Goal: Information Seeking & Learning: Learn about a topic

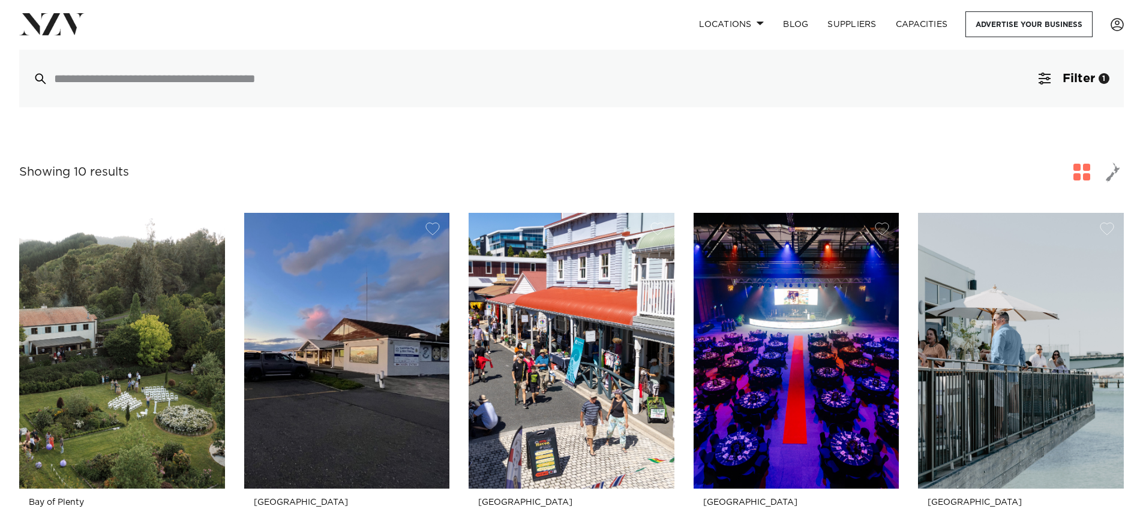
scroll to position [420, 0]
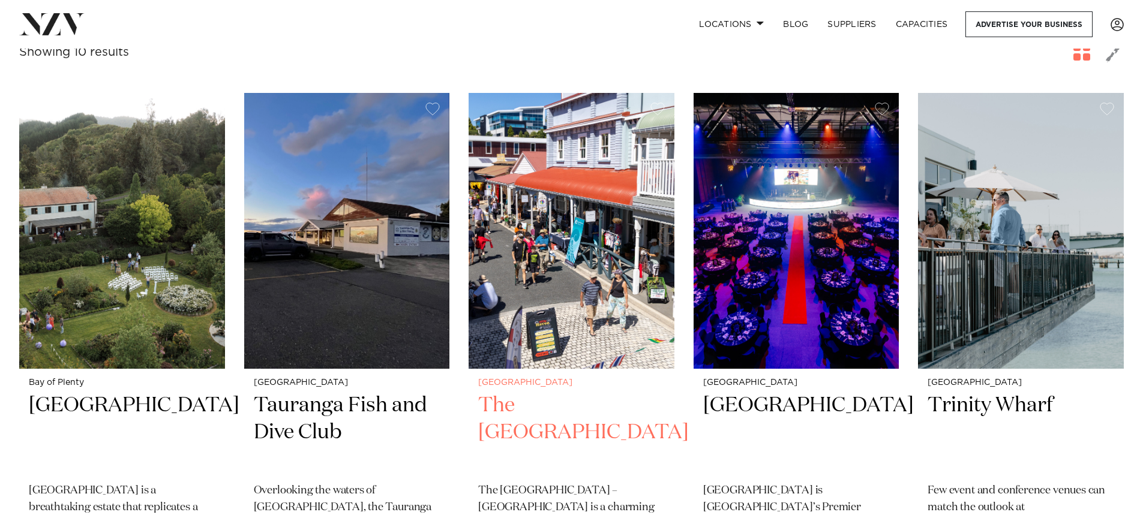
click at [530, 154] on img at bounding box center [572, 231] width 206 height 276
click at [727, 22] on link "Locations" at bounding box center [732, 24] width 84 height 26
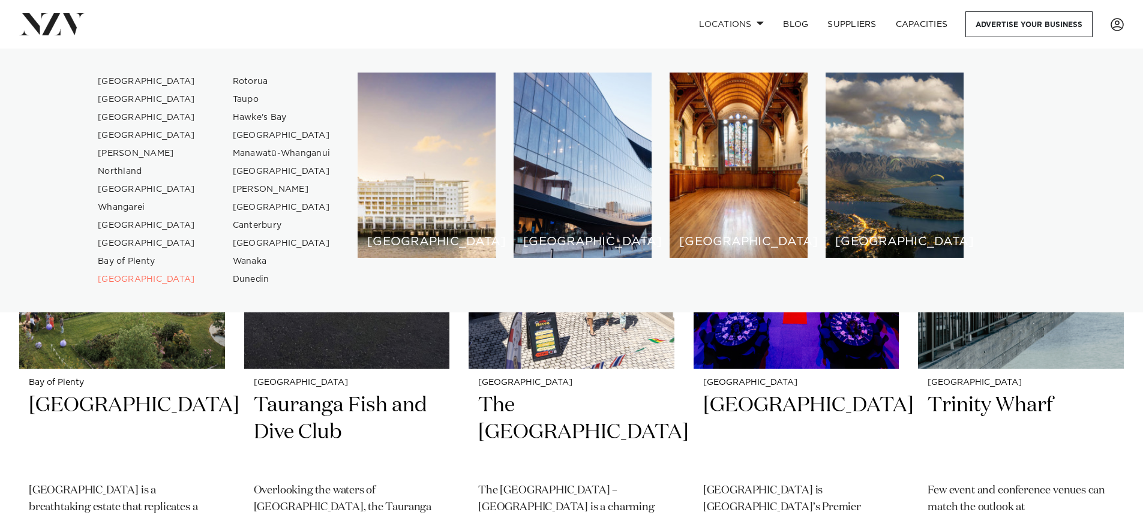
click at [582, 26] on div "Locations Auckland Wellington Christchurch Queenstown Hamilton Northland Bay of…" at bounding box center [736, 24] width 775 height 26
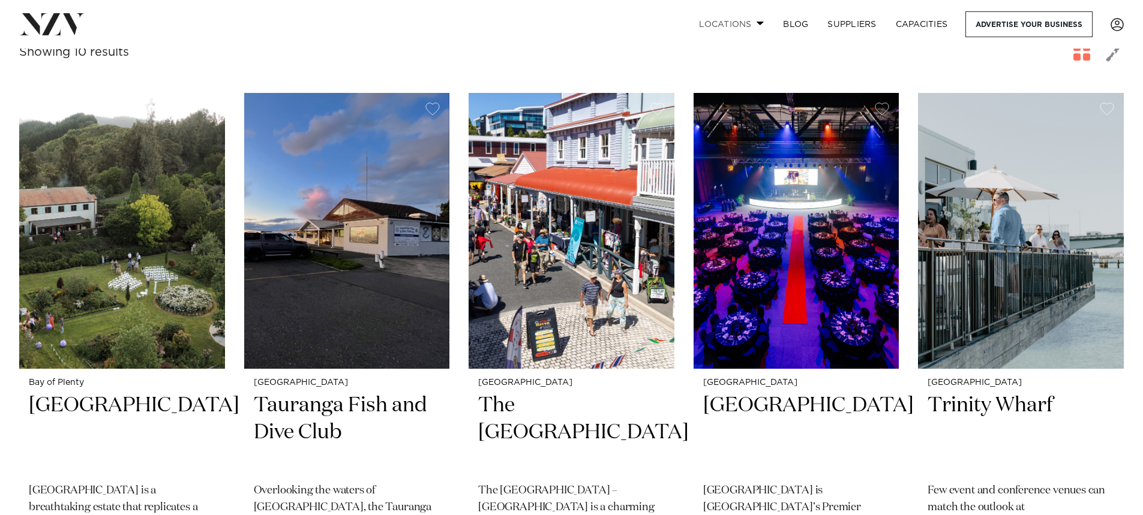
click at [745, 20] on link "Locations" at bounding box center [732, 24] width 84 height 26
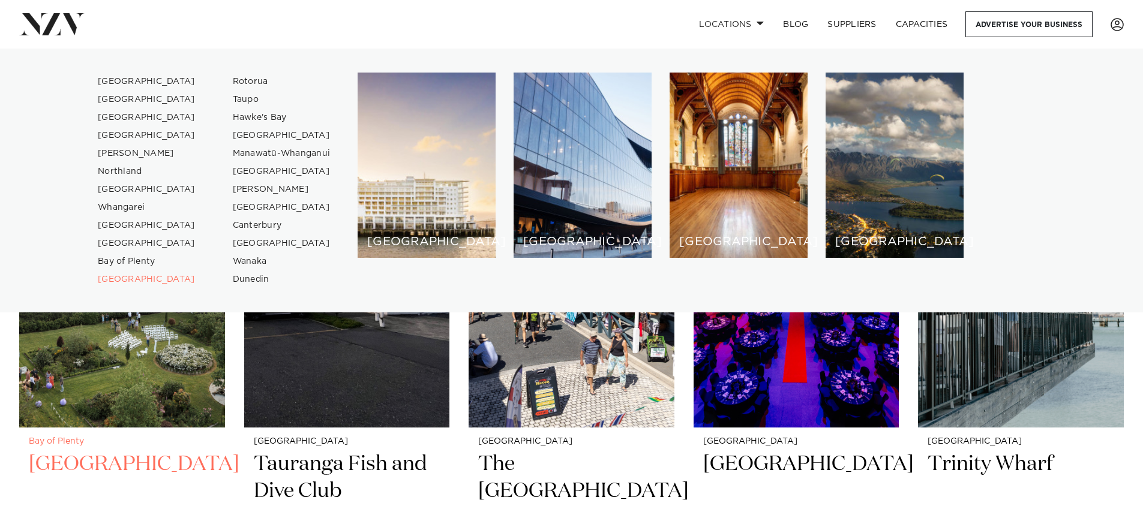
scroll to position [360, 0]
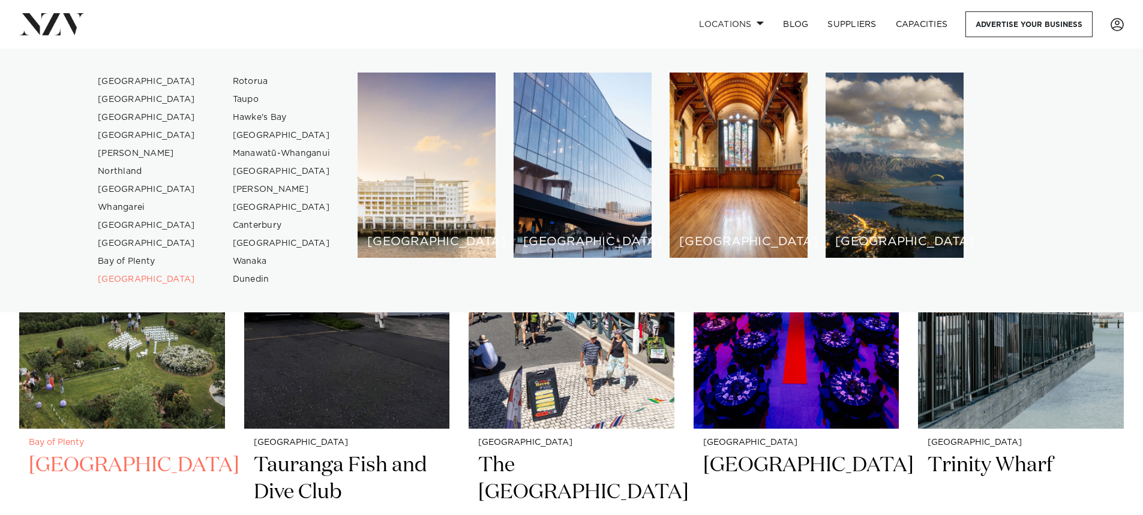
click at [163, 452] on h2 "Villa Vie" at bounding box center [122, 492] width 187 height 81
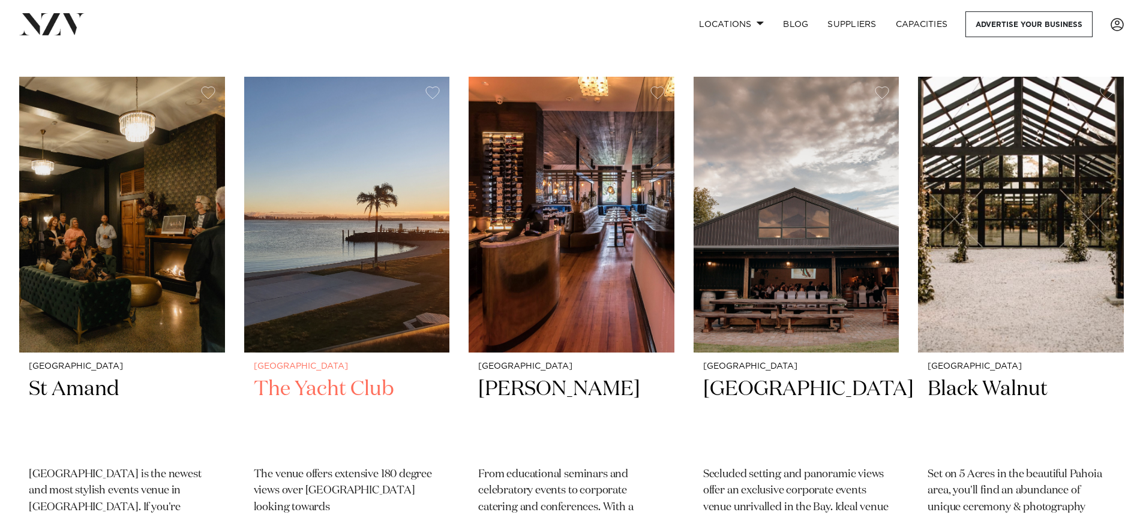
scroll to position [960, 0]
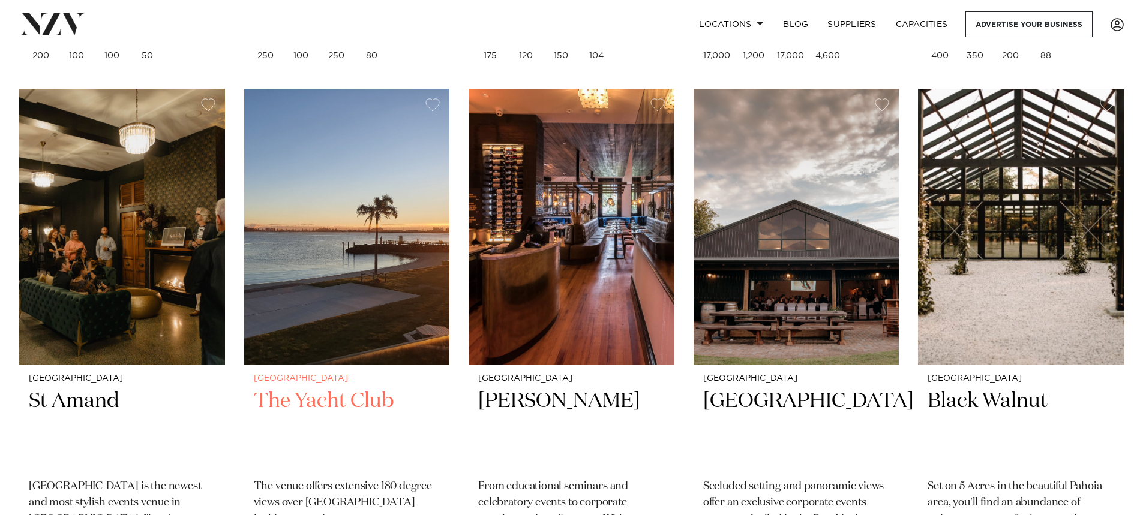
click at [380, 180] on img at bounding box center [347, 227] width 206 height 276
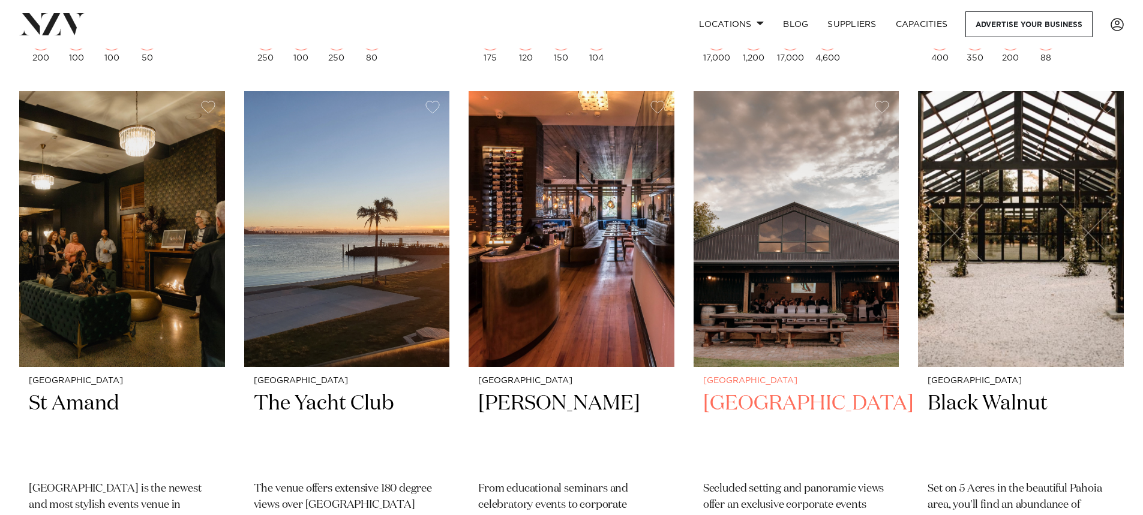
click at [784, 170] on img at bounding box center [797, 229] width 206 height 276
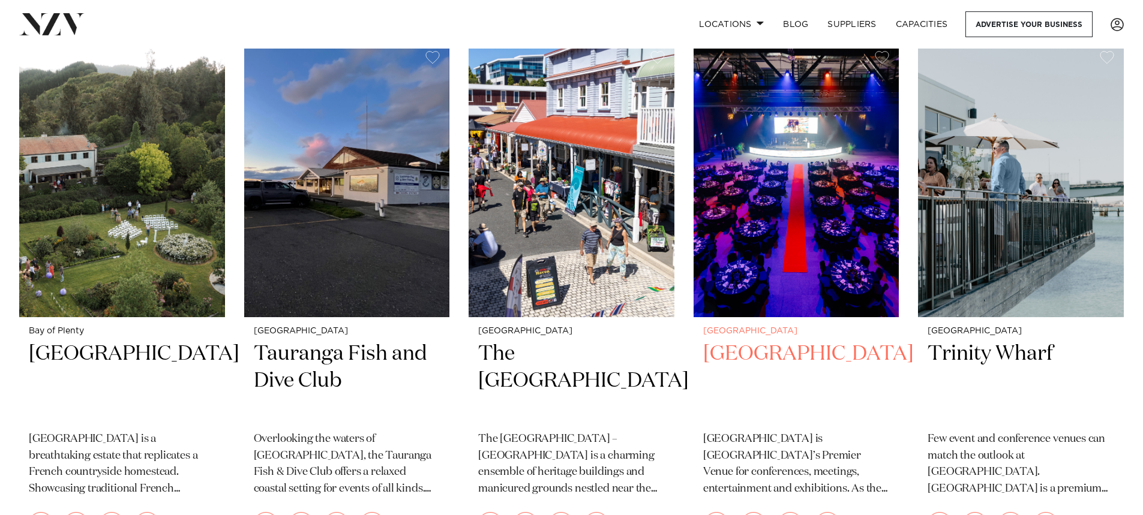
scroll to position [475, 0]
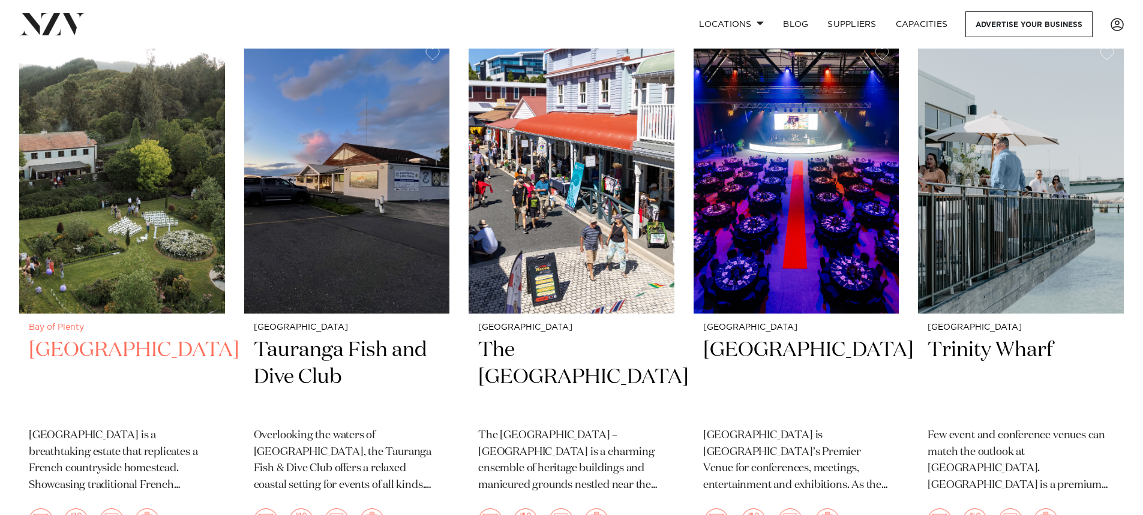
click at [80, 241] on img at bounding box center [122, 176] width 206 height 276
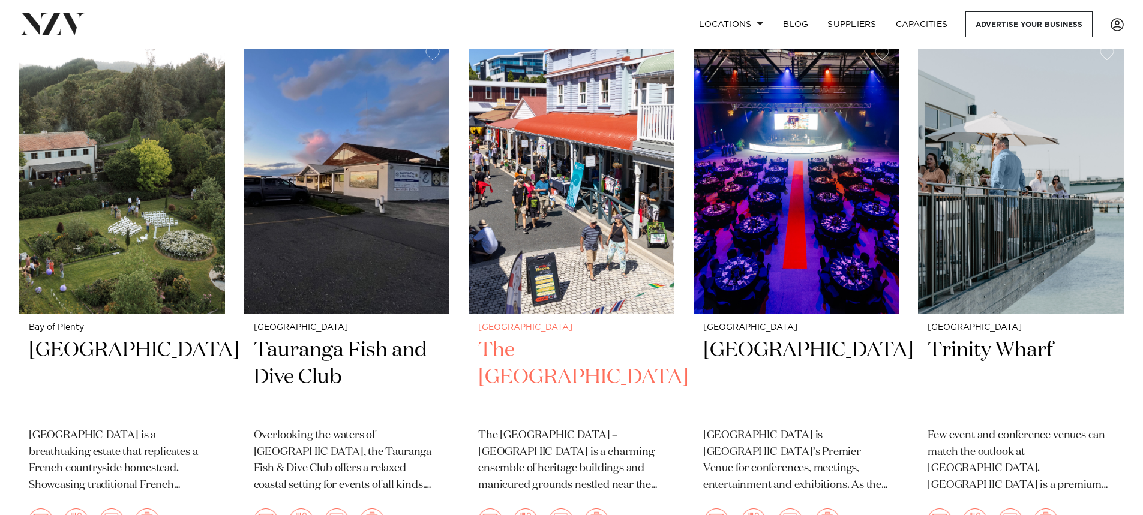
click at [532, 337] on h2 "The [GEOGRAPHIC_DATA]" at bounding box center [571, 377] width 187 height 81
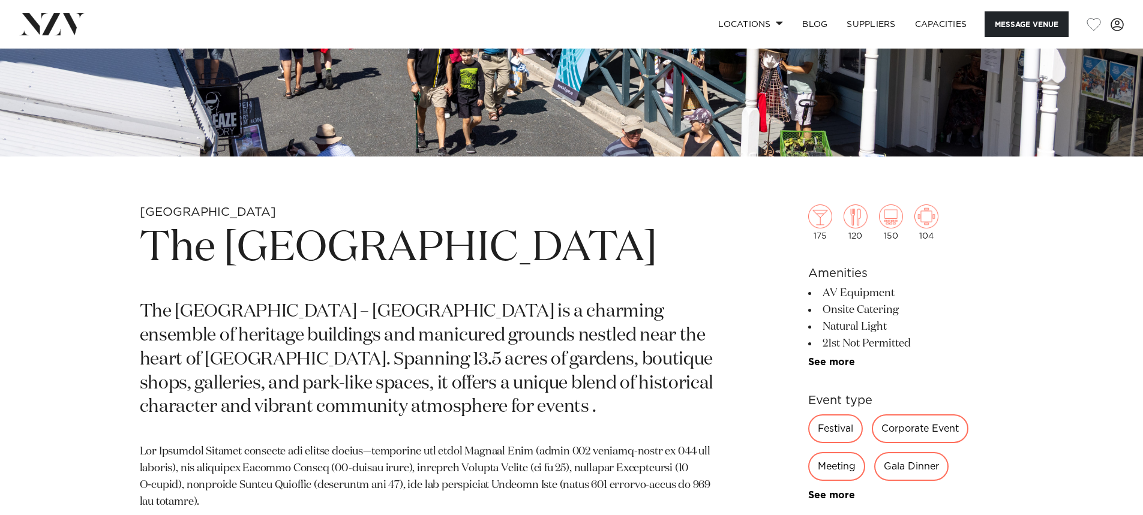
scroll to position [540, 0]
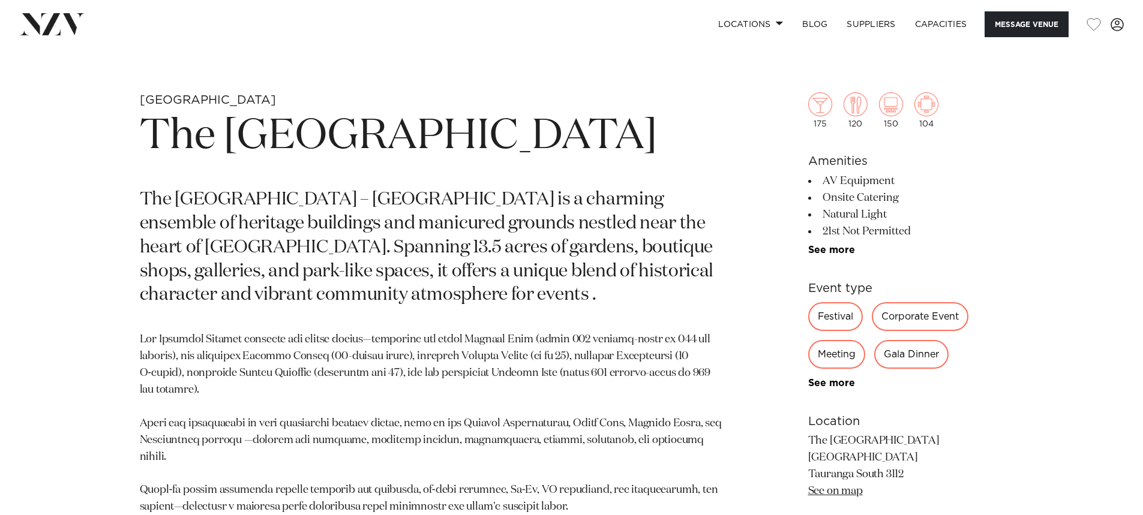
click at [931, 317] on div "Corporate Event" at bounding box center [920, 316] width 97 height 29
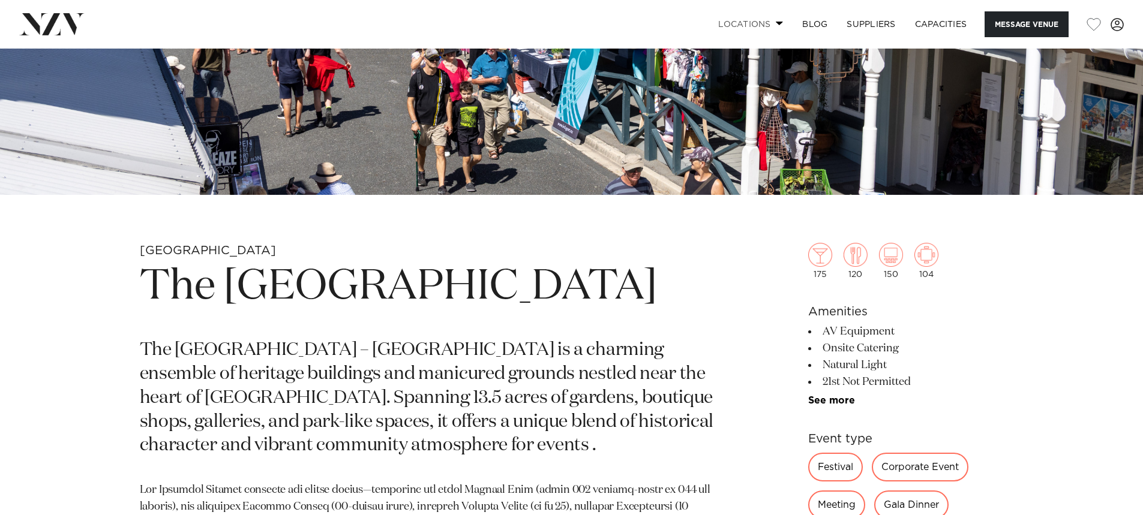
scroll to position [628, 0]
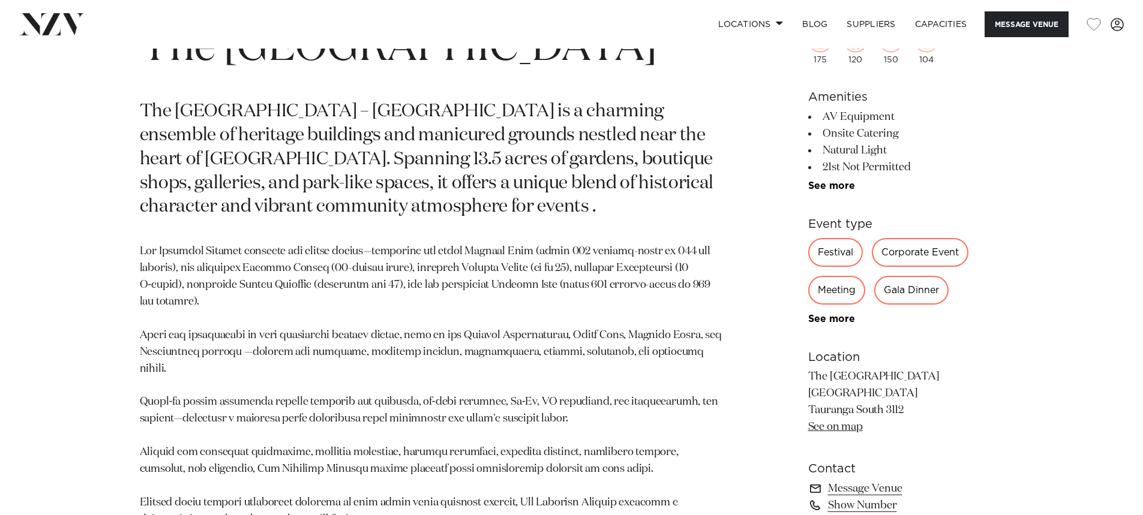
click at [835, 248] on div "Festival" at bounding box center [835, 252] width 55 height 29
click at [846, 291] on div "Meeting" at bounding box center [836, 290] width 57 height 29
click at [921, 286] on div "Gala Dinner" at bounding box center [911, 290] width 74 height 29
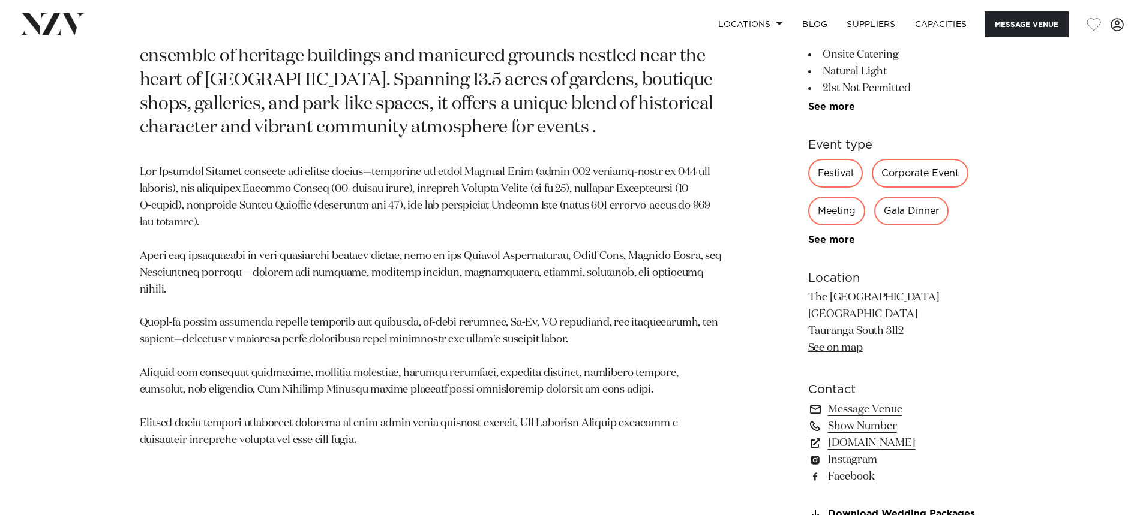
scroll to position [748, 0]
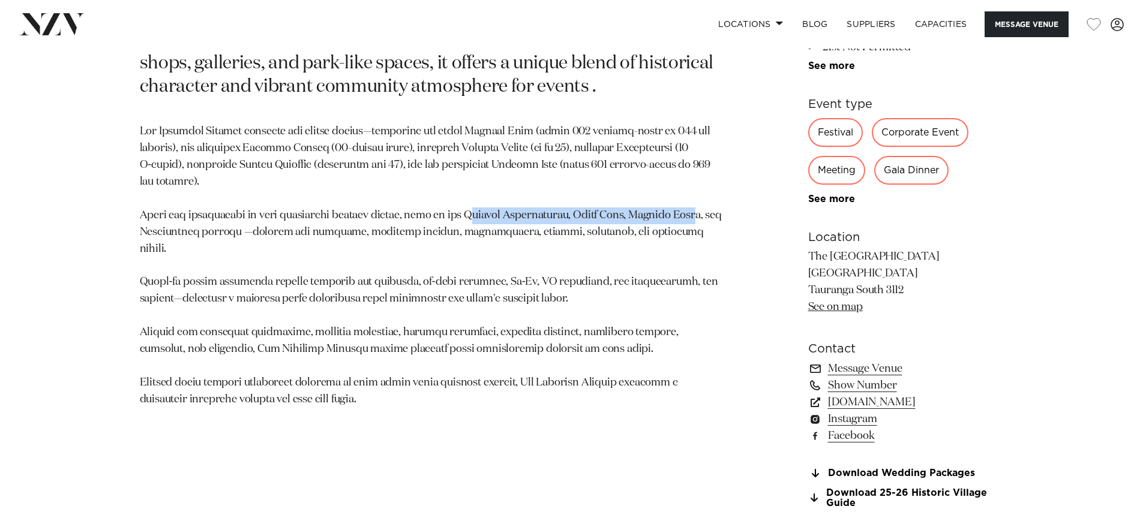
drag, startPoint x: 484, startPoint y: 210, endPoint x: 699, endPoint y: 219, distance: 214.4
click at [699, 219] on p at bounding box center [431, 266] width 583 height 284
click at [526, 247] on p at bounding box center [431, 266] width 583 height 284
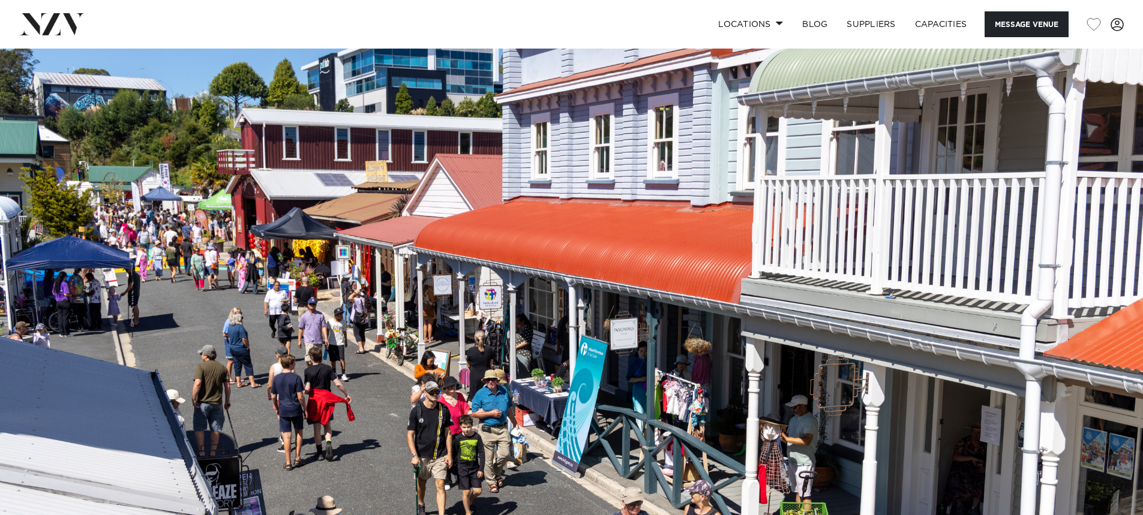
scroll to position [28, 0]
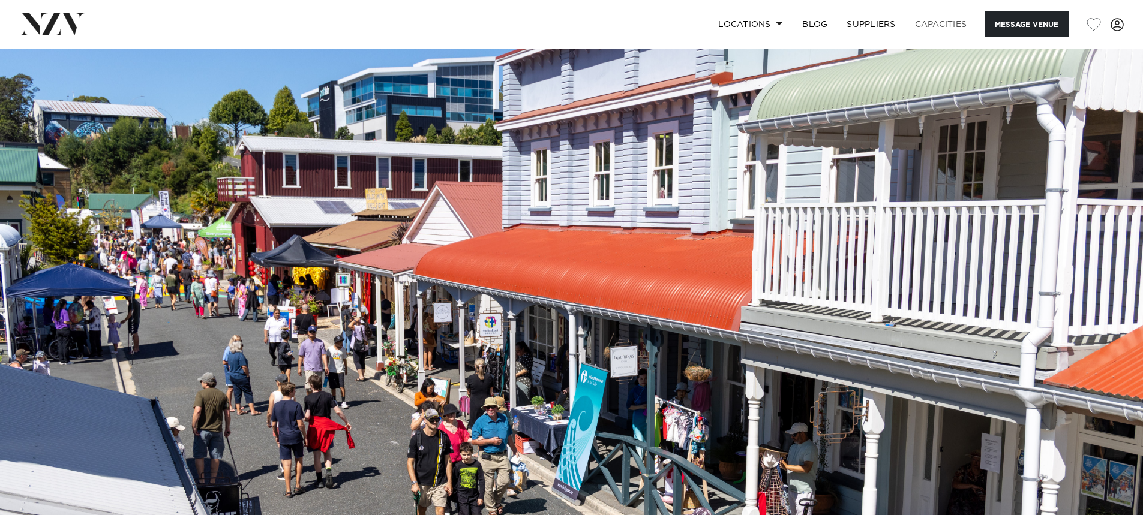
click at [951, 25] on link "Capacities" at bounding box center [941, 24] width 71 height 26
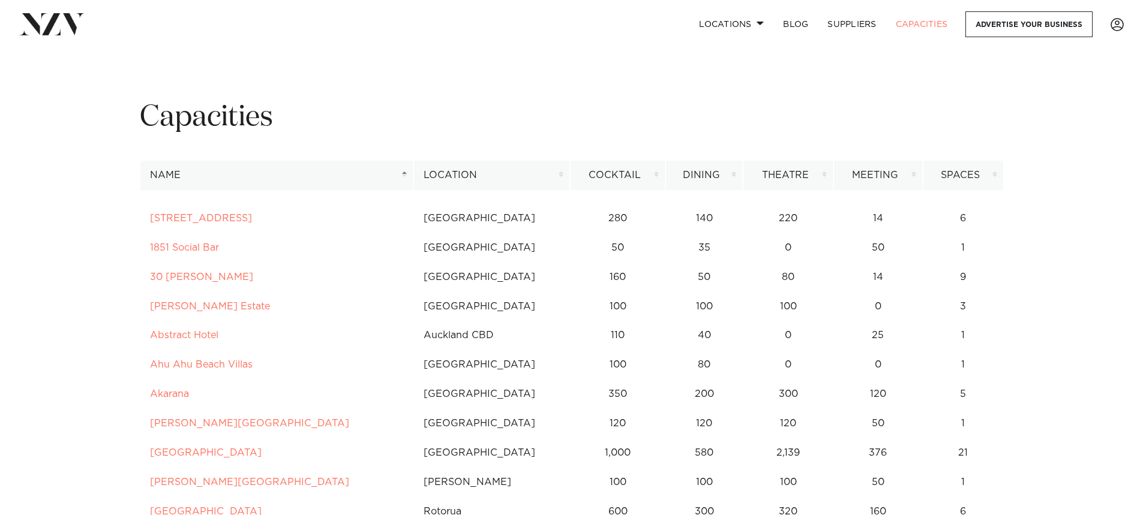
drag, startPoint x: 426, startPoint y: 175, endPoint x: 490, endPoint y: 175, distance: 63.6
click at [428, 175] on th "Location" at bounding box center [491, 175] width 157 height 29
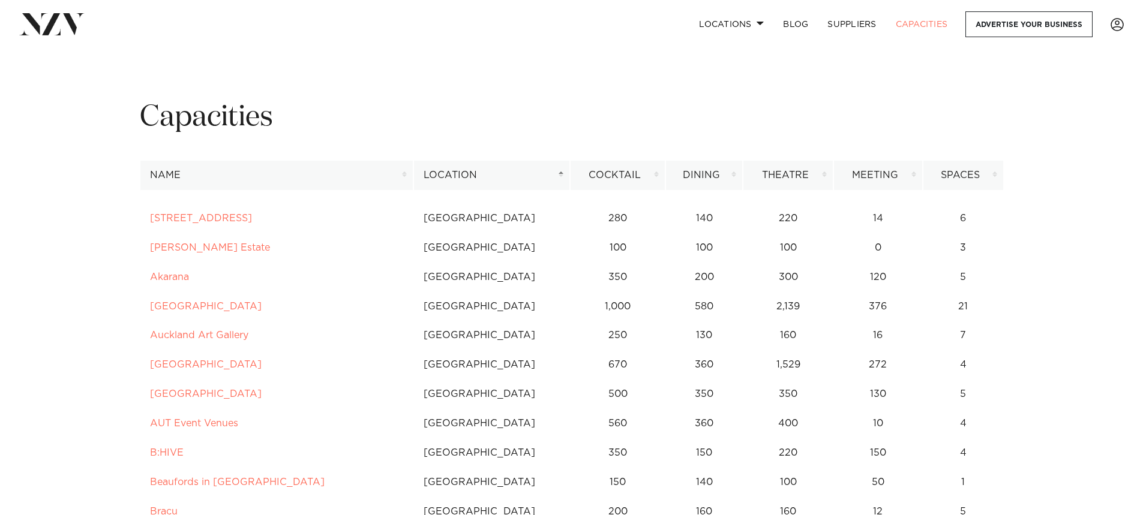
click at [506, 176] on th "Location" at bounding box center [491, 175] width 157 height 29
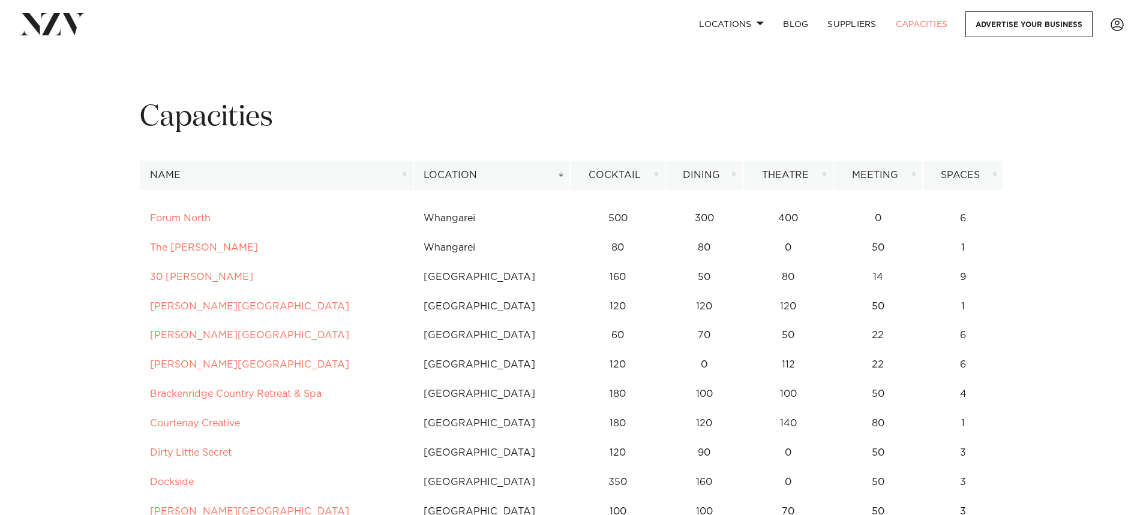
click at [506, 176] on th "Location" at bounding box center [491, 175] width 157 height 29
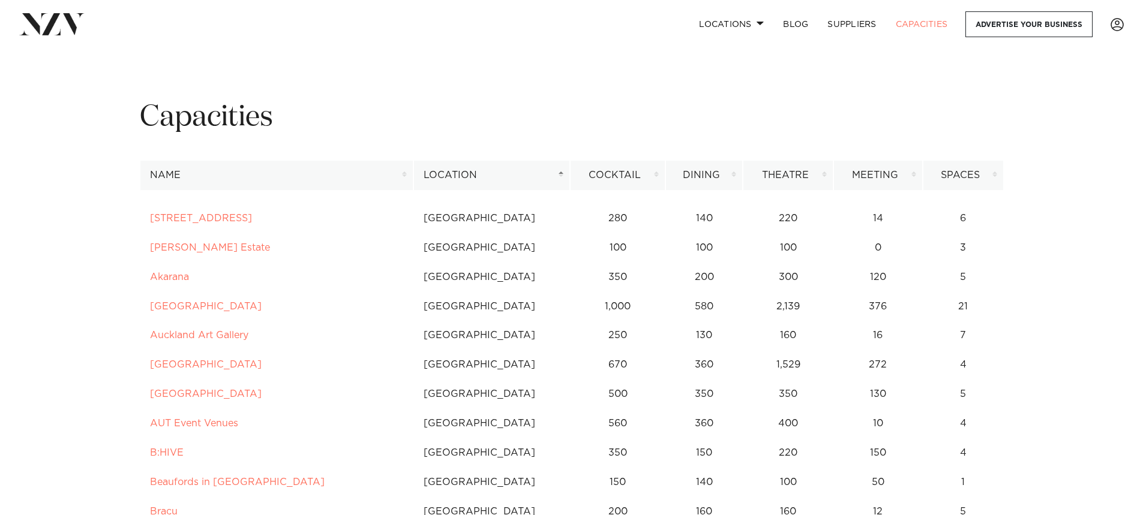
click at [506, 176] on th "Location" at bounding box center [491, 175] width 157 height 29
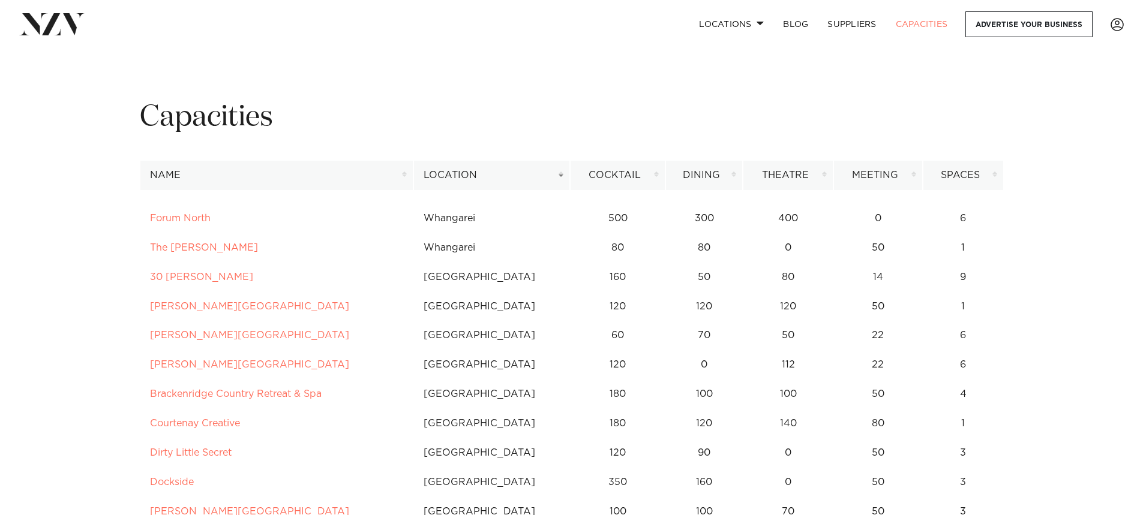
click at [506, 176] on th "Location" at bounding box center [491, 175] width 157 height 29
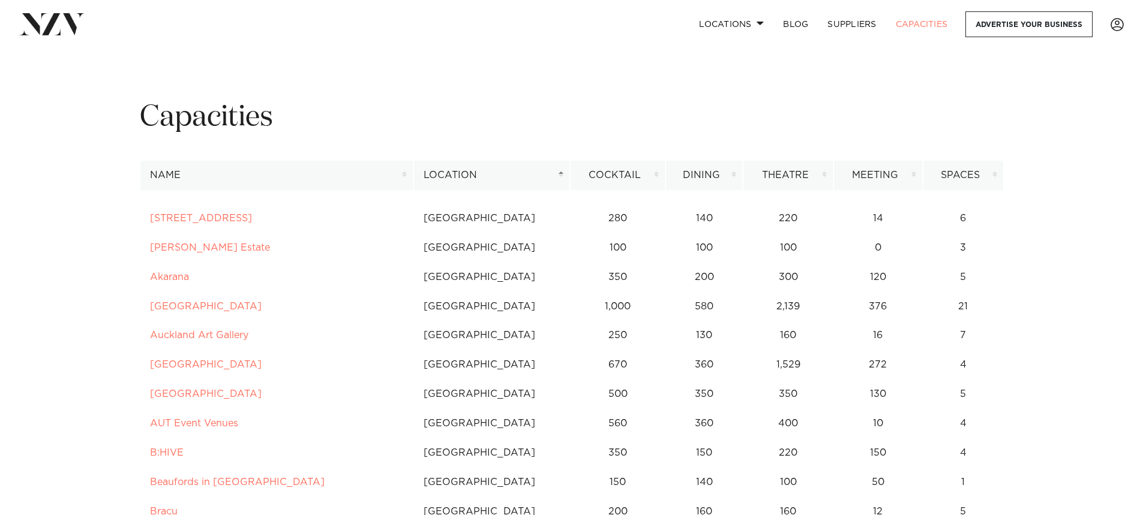
click at [506, 176] on th "Location" at bounding box center [491, 175] width 157 height 29
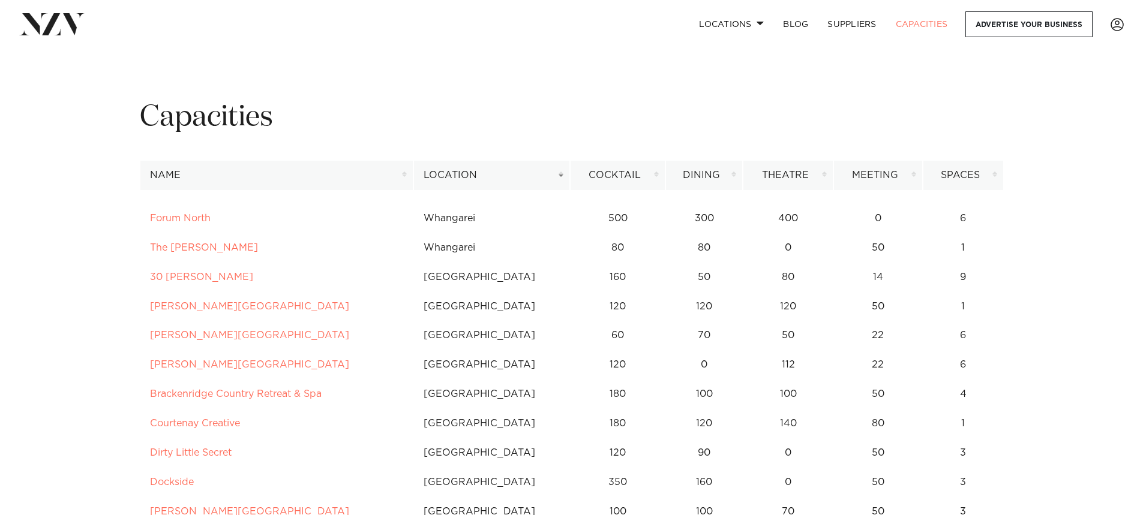
click at [501, 177] on th "Location" at bounding box center [491, 175] width 157 height 29
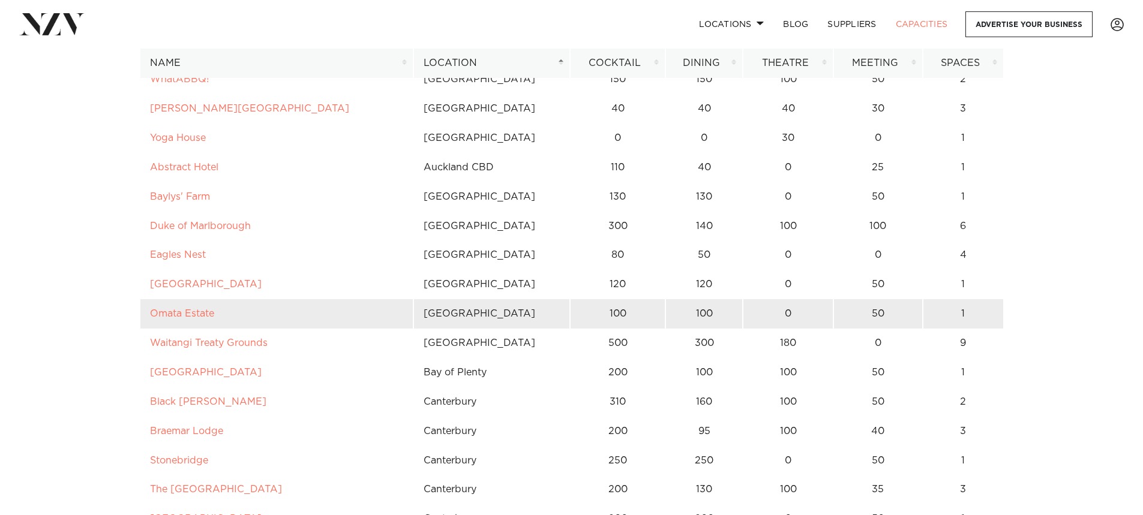
scroll to position [3901, 0]
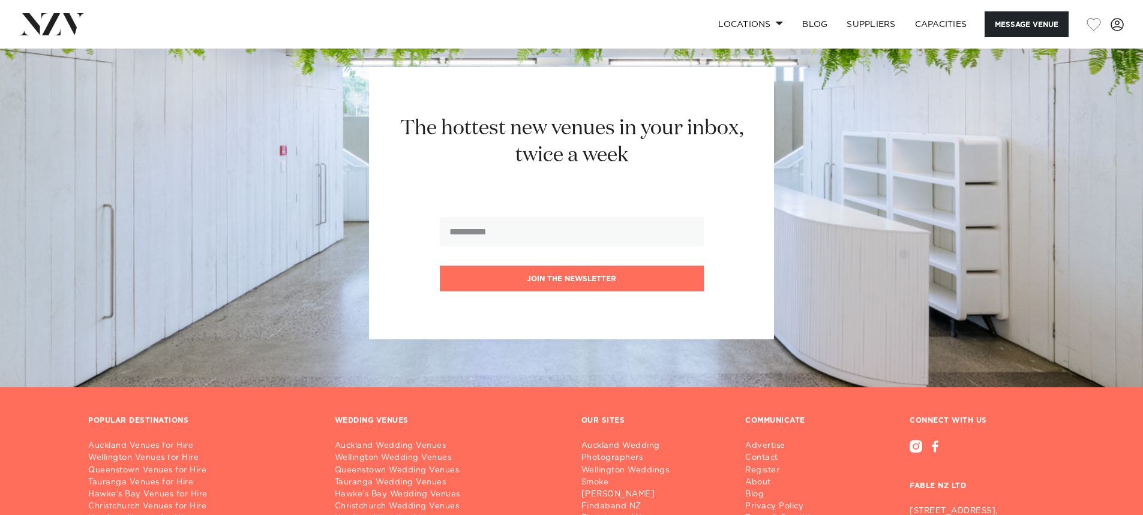
scroll to position [1440, 0]
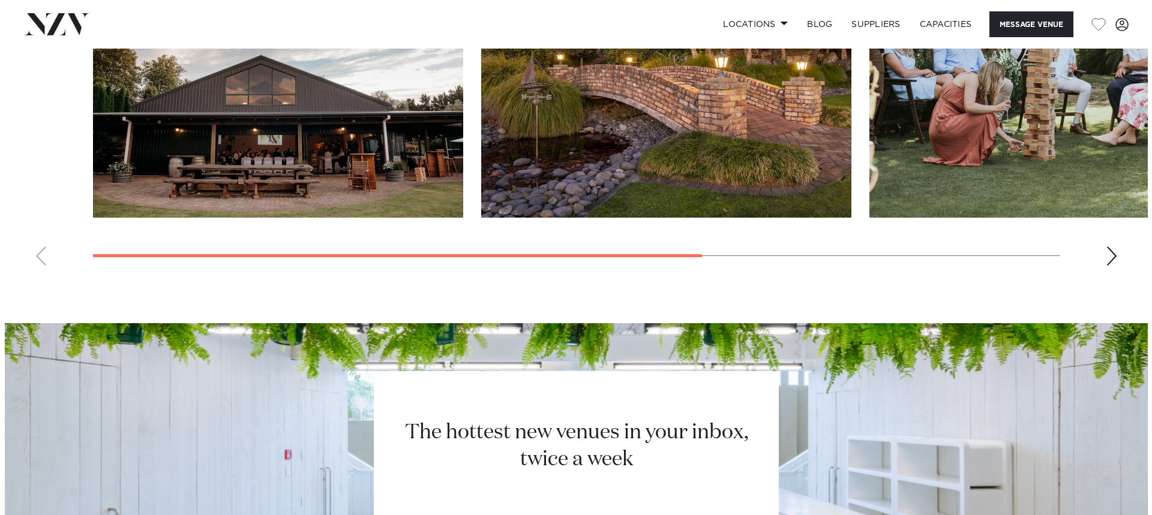
scroll to position [756, 0]
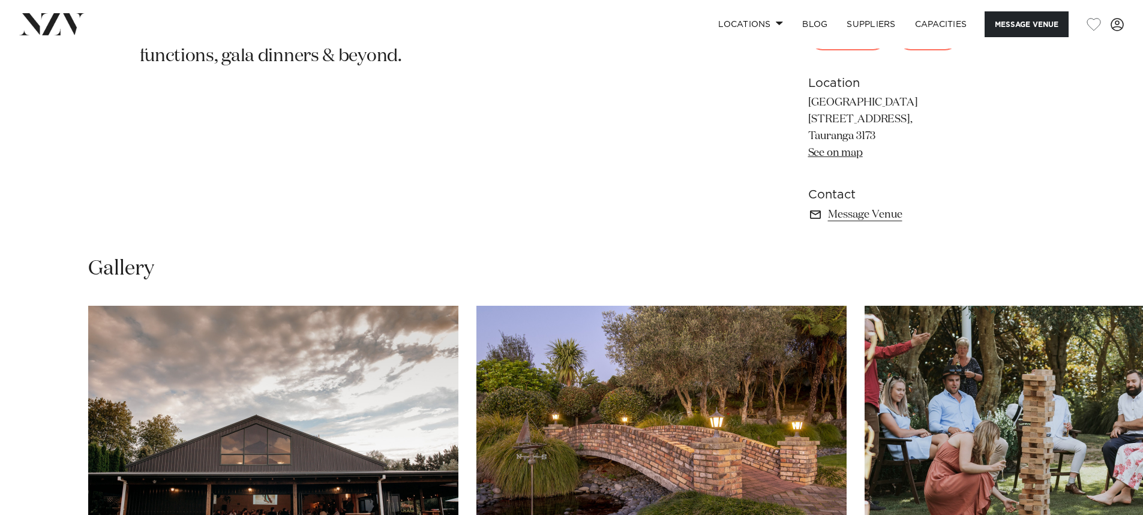
click at [377, 363] on img "1 / 4" at bounding box center [273, 442] width 370 height 272
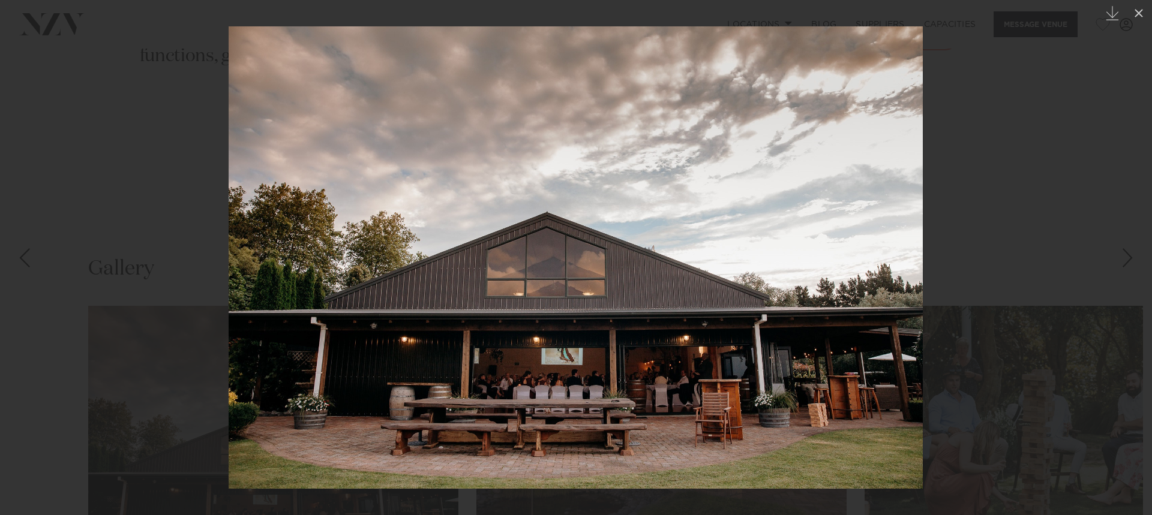
click at [1117, 256] on link at bounding box center [1131, 258] width 42 height 60
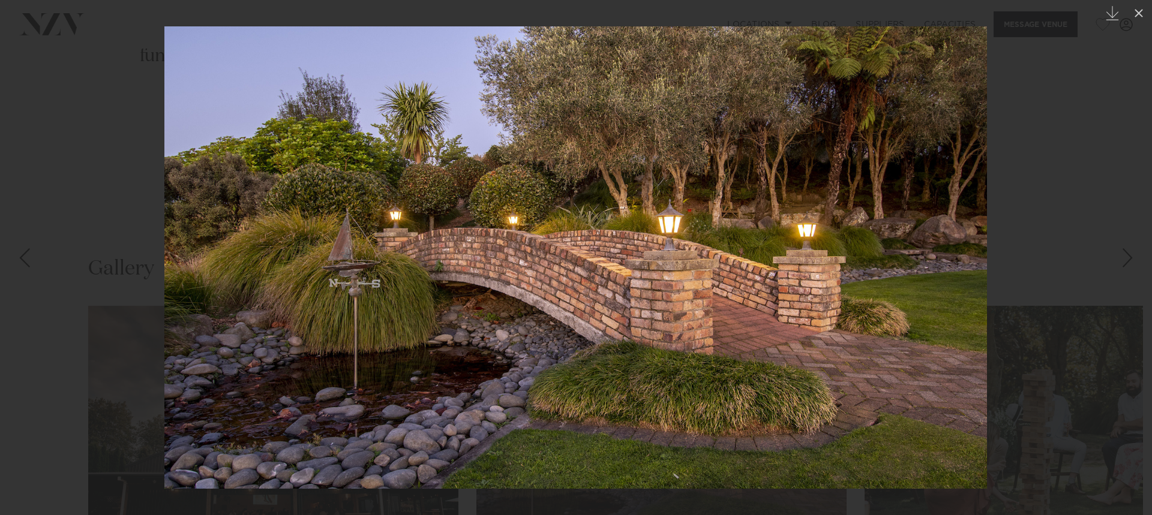
click at [1117, 256] on link at bounding box center [1131, 258] width 42 height 60
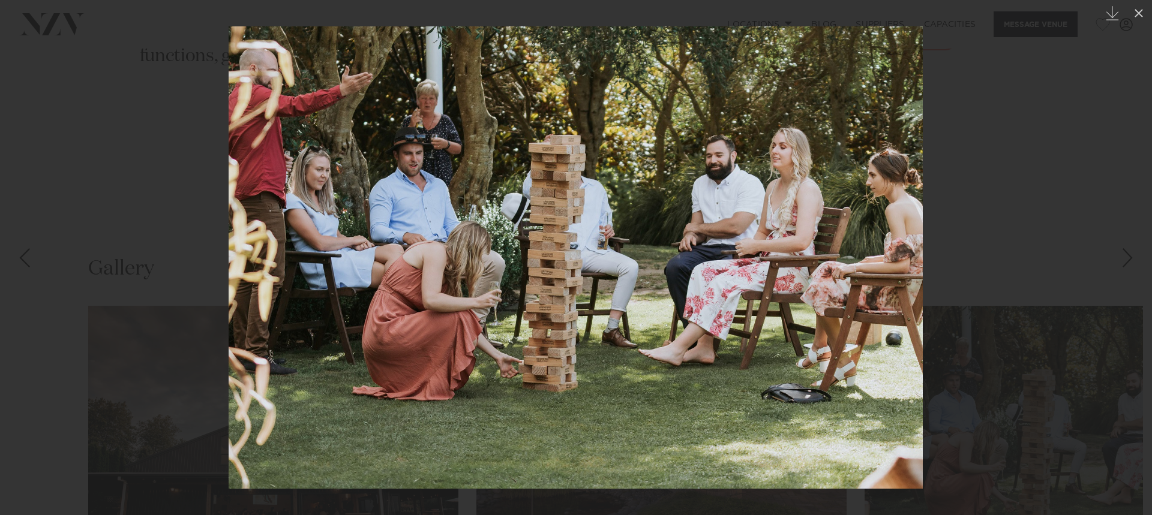
click at [1117, 256] on link at bounding box center [1131, 258] width 42 height 60
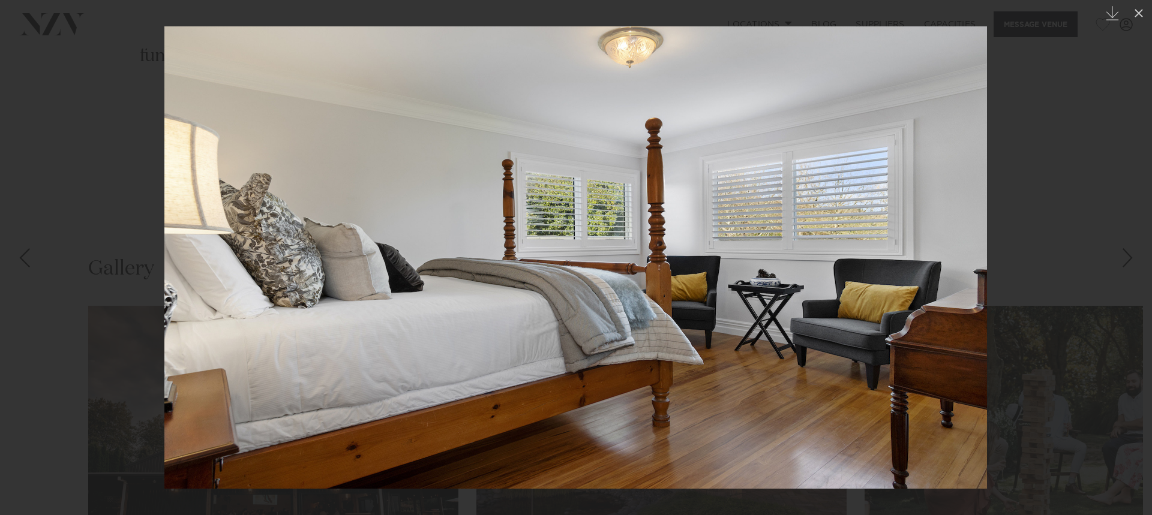
click at [1117, 256] on link at bounding box center [1131, 258] width 42 height 60
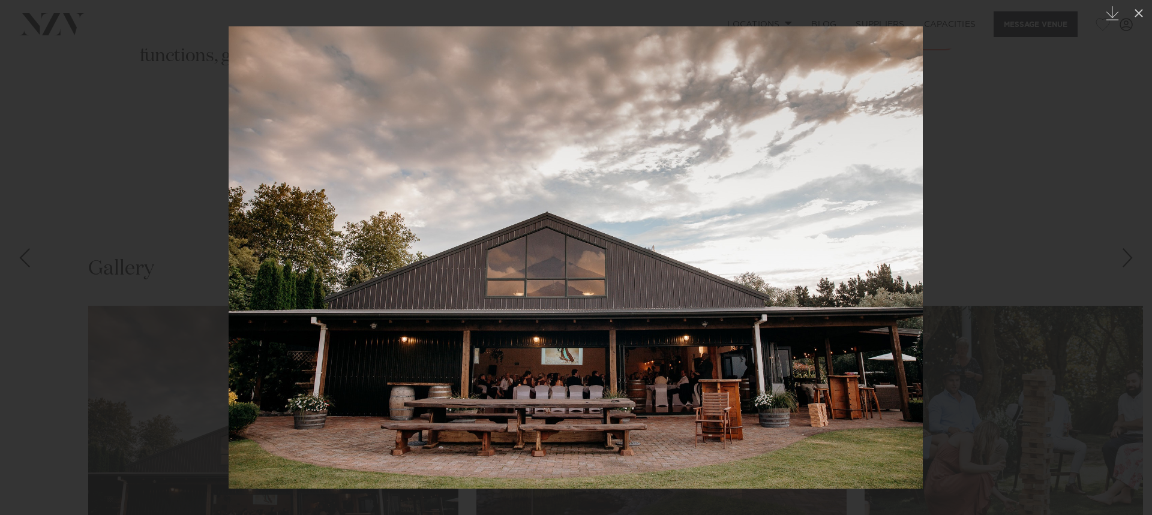
click at [1117, 256] on link at bounding box center [1131, 258] width 42 height 60
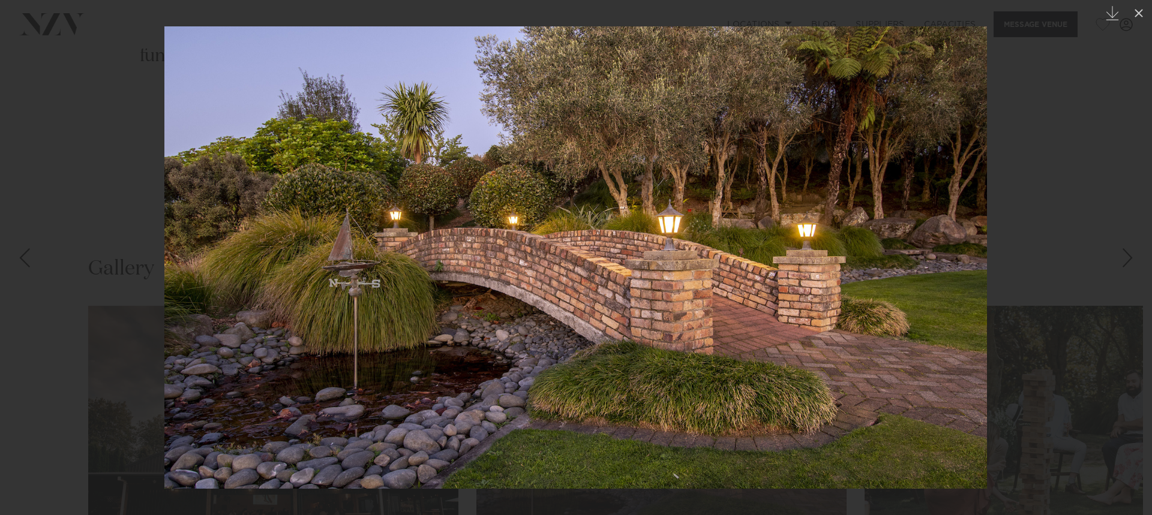
click at [1117, 256] on link at bounding box center [1131, 258] width 42 height 60
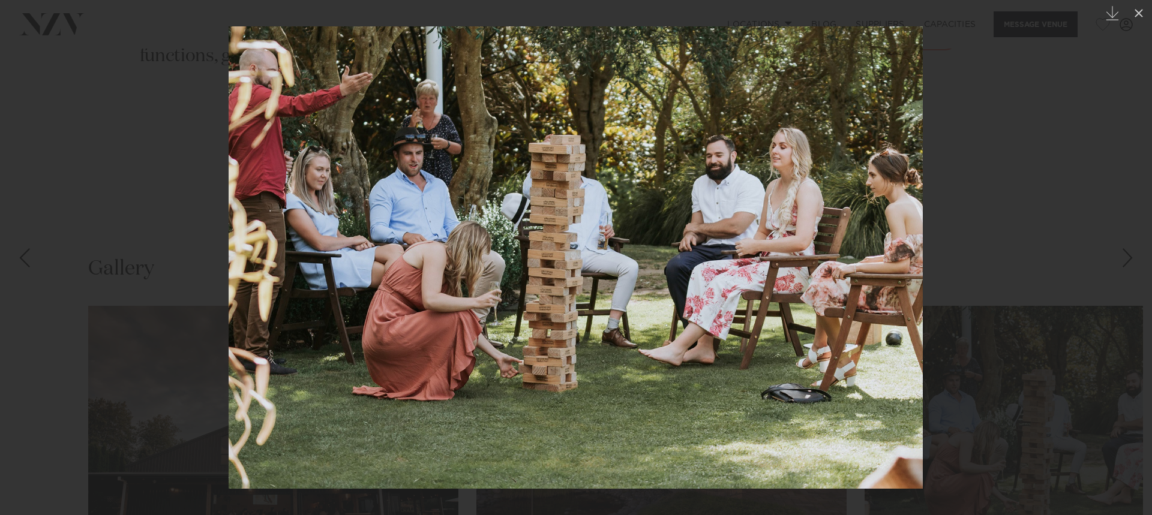
click at [184, 124] on div at bounding box center [576, 257] width 1152 height 515
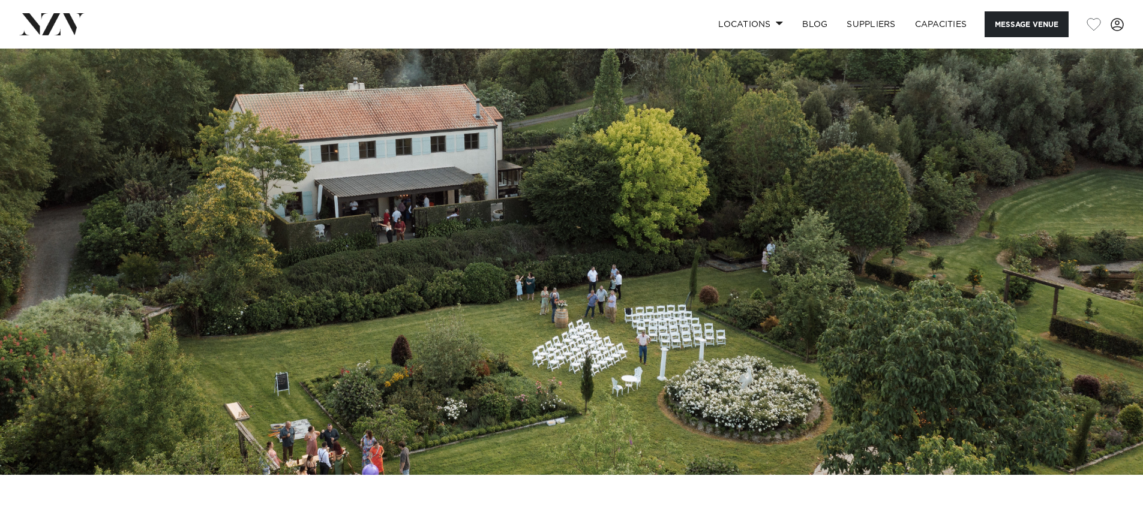
scroll to position [120, 0]
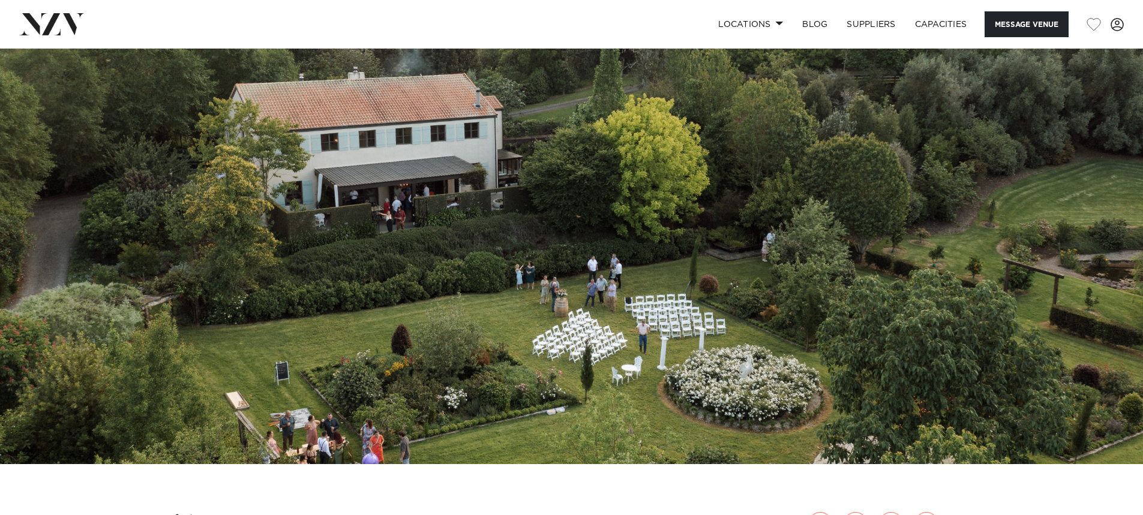
click at [925, 226] on img at bounding box center [571, 197] width 1143 height 536
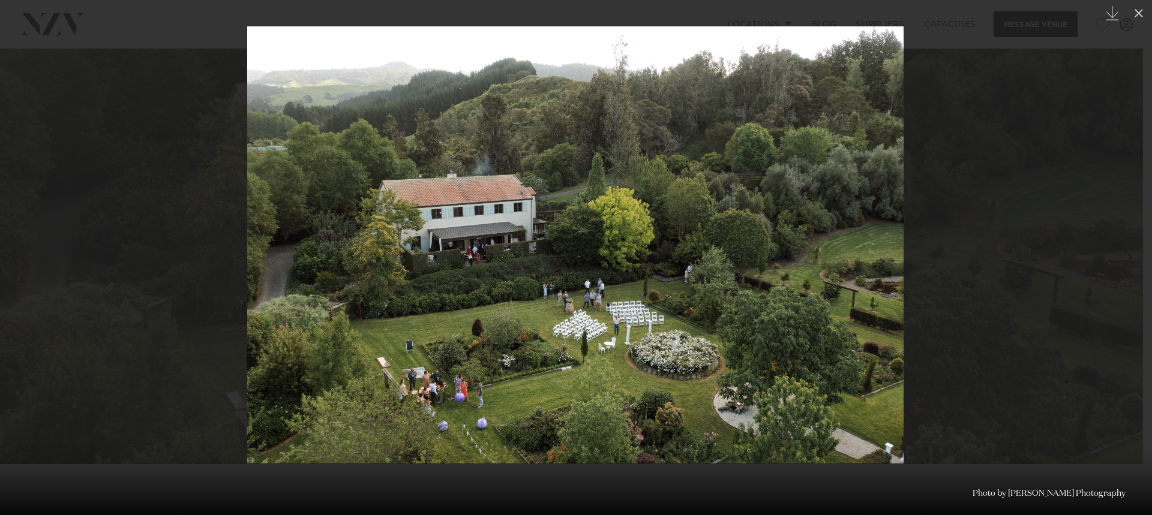
click at [1083, 260] on div at bounding box center [576, 257] width 1152 height 515
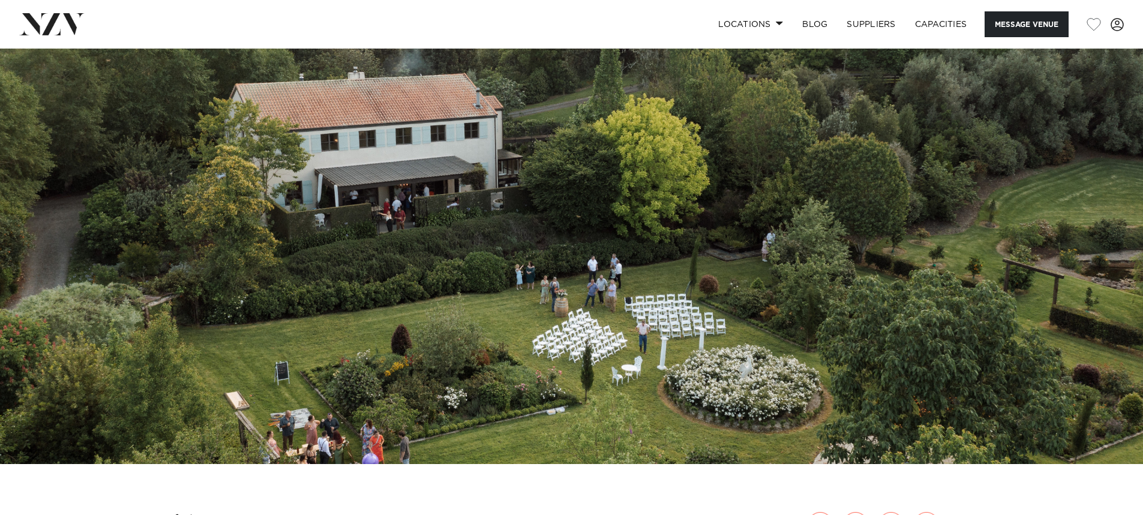
click at [1086, 254] on img at bounding box center [571, 197] width 1143 height 536
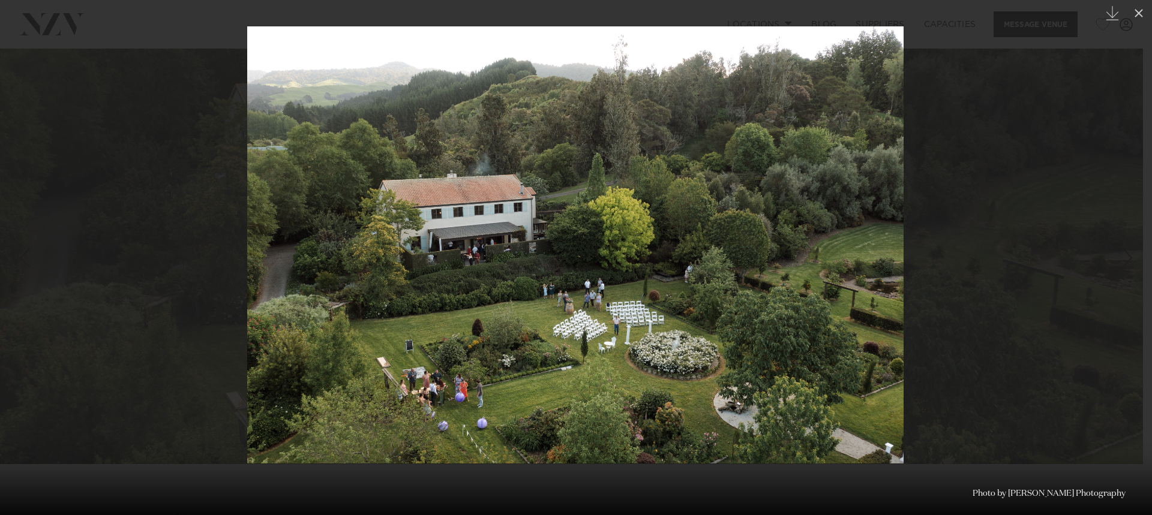
click at [1086, 254] on div at bounding box center [576, 257] width 1152 height 515
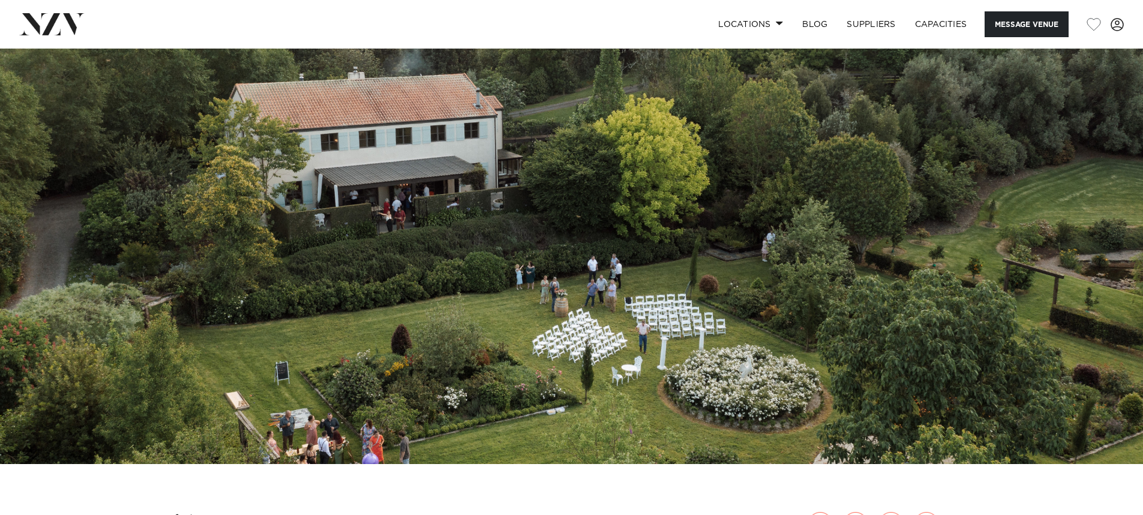
click at [1086, 254] on img at bounding box center [571, 197] width 1143 height 536
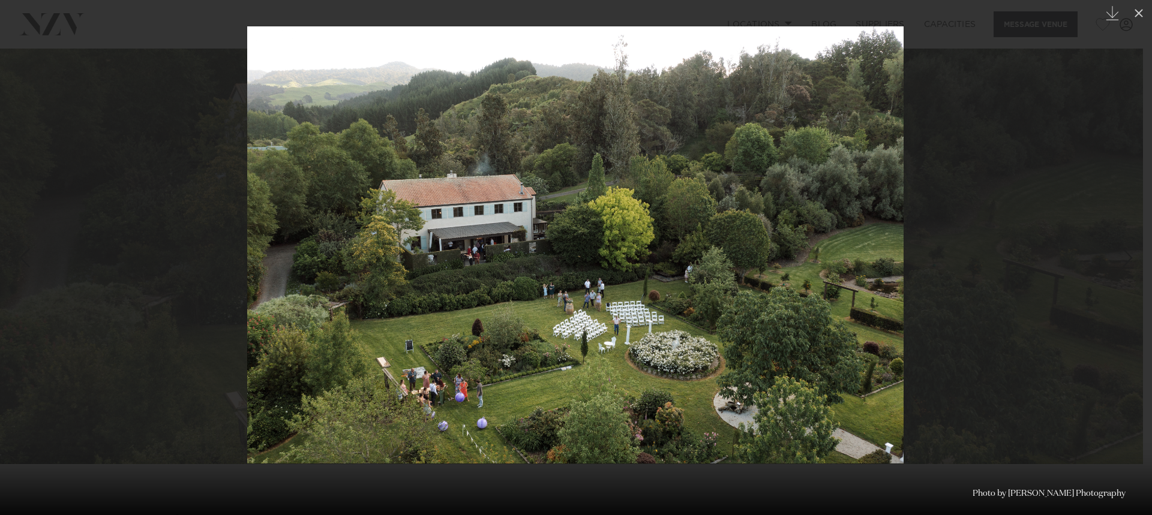
click at [1086, 254] on div at bounding box center [576, 257] width 1152 height 515
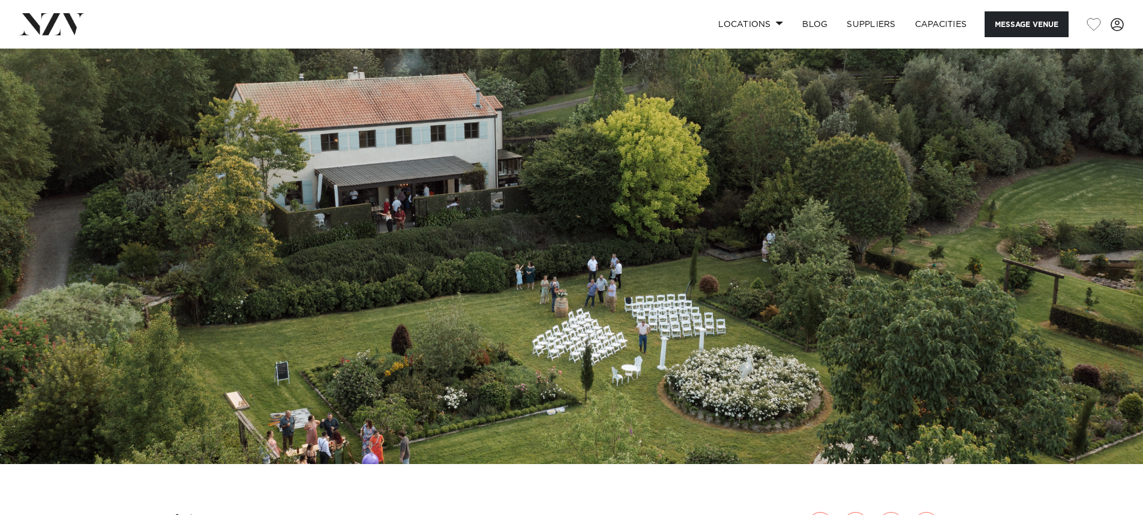
click at [1086, 254] on img at bounding box center [571, 197] width 1143 height 536
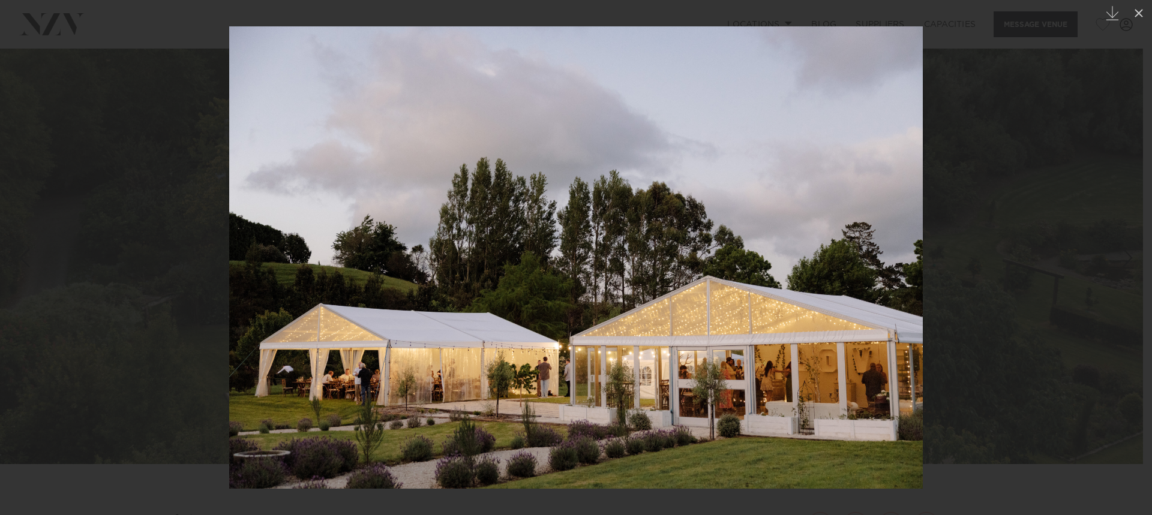
click at [1086, 255] on div at bounding box center [576, 257] width 1152 height 515
click at [829, 233] on img at bounding box center [576, 257] width 694 height 463
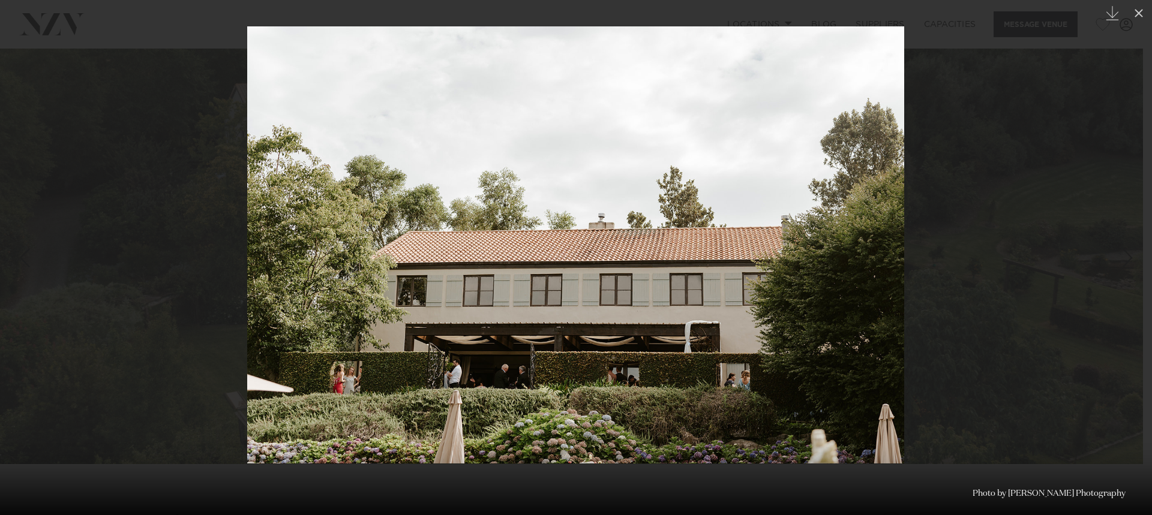
drag, startPoint x: 94, startPoint y: 127, endPoint x: 109, endPoint y: 132, distance: 15.2
click at [95, 128] on div at bounding box center [576, 257] width 1152 height 515
